Goal: Communication & Community: Answer question/provide support

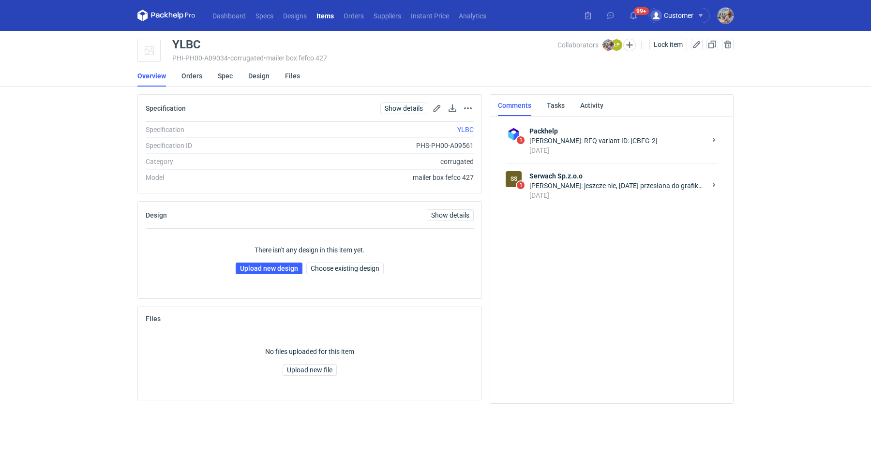
click at [616, 189] on div "[PERSON_NAME]: jeszcze nie, [DATE] przesłana do grafika. Mamy jednego mniej nie…" at bounding box center [617, 186] width 177 height 10
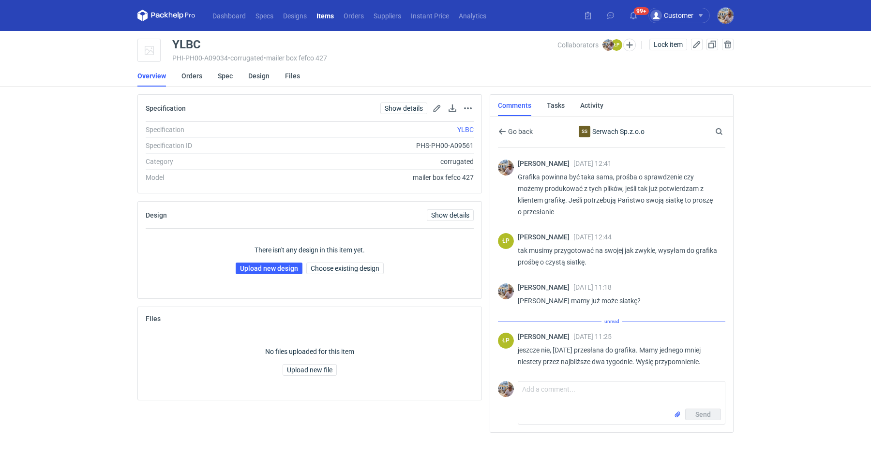
scroll to position [180, 0]
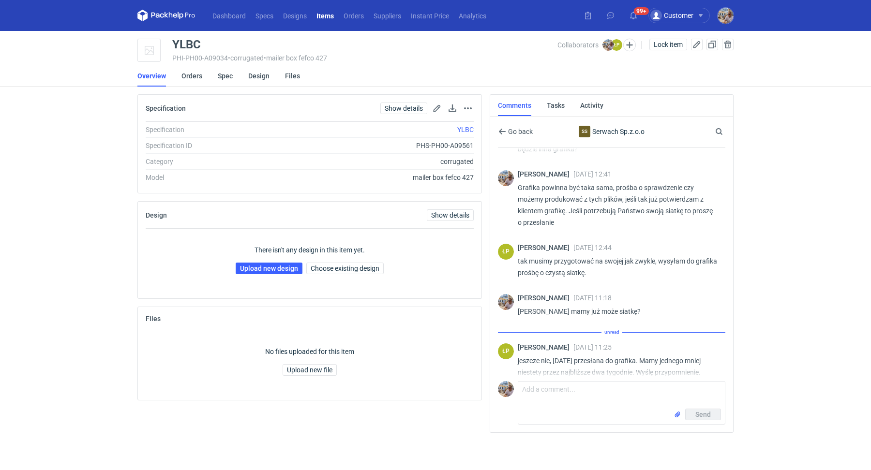
click at [496, 130] on div "Go back SS Serwach Sp.z.o.o Search [PERSON_NAME] [DATE] 12:32 [PERSON_NAME] pro…" at bounding box center [611, 275] width 243 height 316
click at [498, 130] on icon "button" at bounding box center [502, 132] width 8 height 8
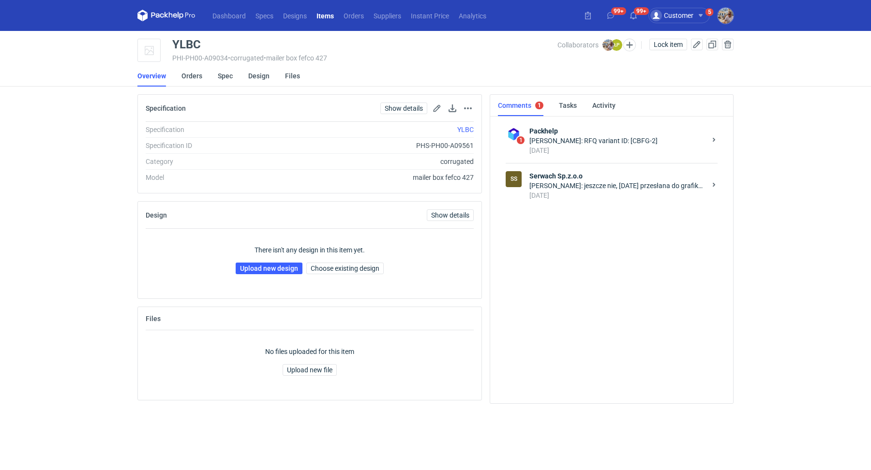
click at [610, 189] on div "[PERSON_NAME]: jeszcze nie, [DATE] przesłana do grafika. Mamy jednego mniej nie…" at bounding box center [617, 186] width 177 height 10
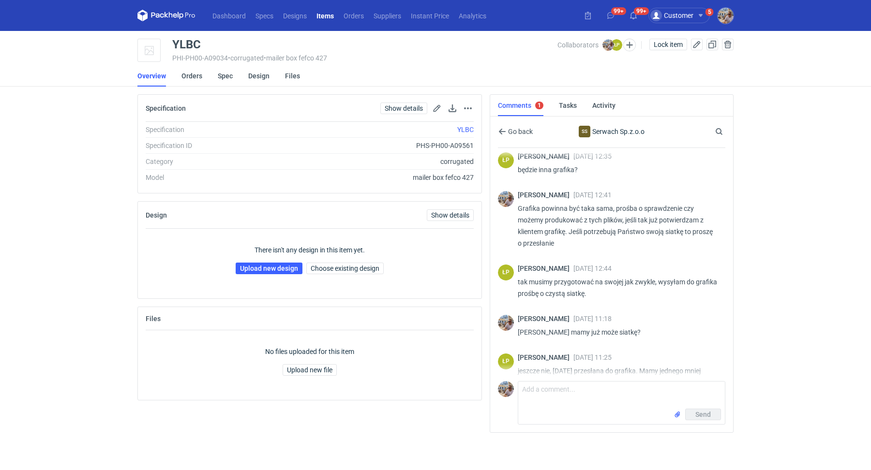
scroll to position [179, 0]
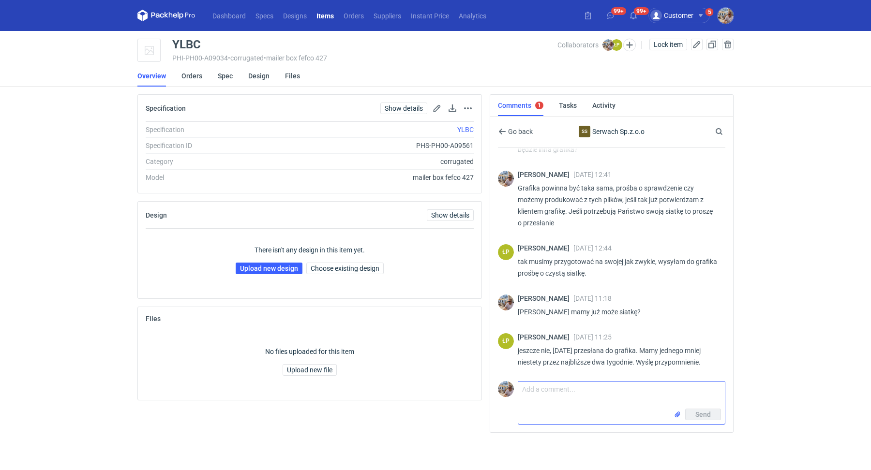
click at [576, 404] on textarea "Comment message" at bounding box center [621, 395] width 207 height 27
click at [533, 399] on textarea "Comment message" at bounding box center [621, 395] width 207 height 27
drag, startPoint x: 210, startPoint y: 44, endPoint x: 210, endPoint y: 60, distance: 16.9
click at [210, 62] on div "YLBC PHI-PH00-A09034 • corrugated • mailer box fefco 427" at bounding box center [364, 51] width 385 height 24
click at [208, 44] on div "YLBC" at bounding box center [364, 45] width 385 height 12
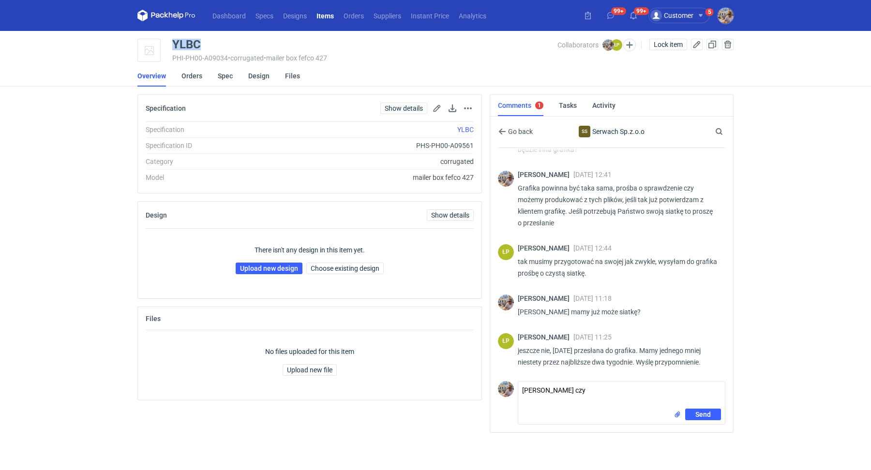
drag, startPoint x: 206, startPoint y: 41, endPoint x: 171, endPoint y: 42, distance: 35.3
click at [171, 42] on div "YLBC PHI-PH00-A09034 • corrugated • mailer box fefco 427 Collaborators ŁP [PERS…" at bounding box center [435, 51] width 596 height 24
copy div "YLBC"
click at [605, 399] on textarea "[PERSON_NAME] czy" at bounding box center [621, 395] width 207 height 27
type textarea "[PERSON_NAME] czy mamy już siatkę?"
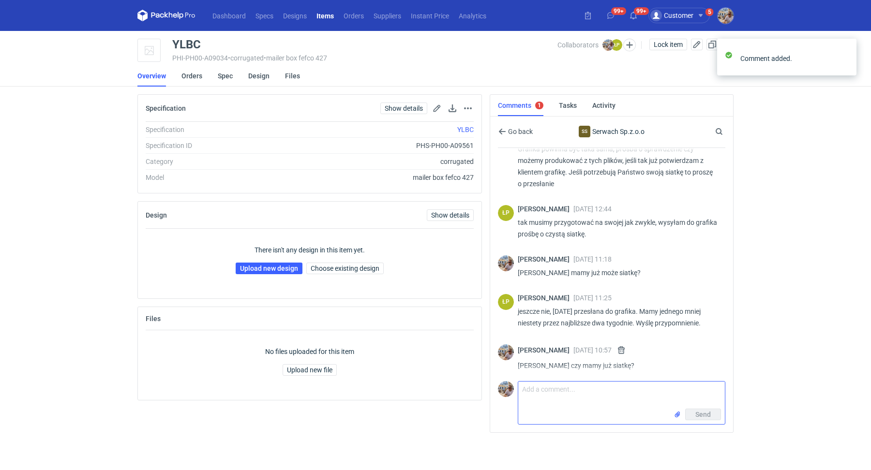
scroll to position [222, 0]
